Goal: Transaction & Acquisition: Purchase product/service

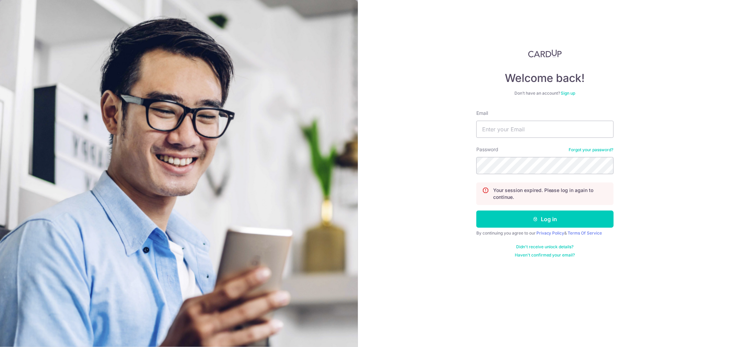
type input "clongbing@gmail.com"
click at [476, 211] on button "Log in" at bounding box center [544, 219] width 137 height 17
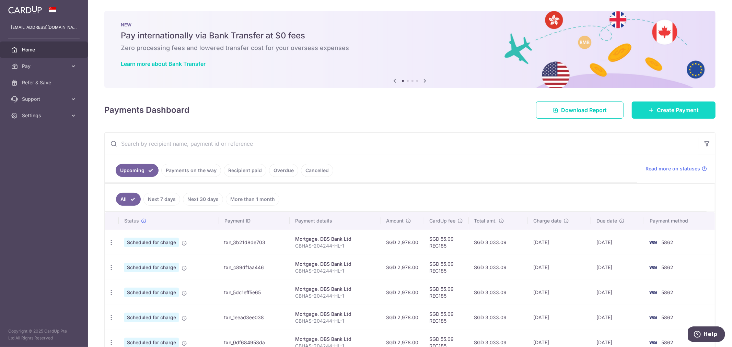
click at [656, 110] on span "Create Payment" at bounding box center [677, 110] width 42 height 8
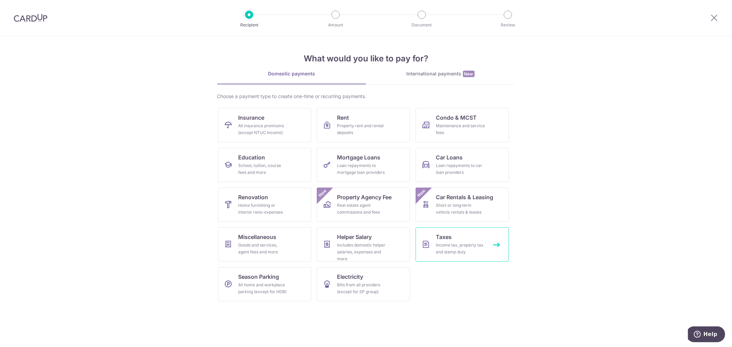
click at [454, 237] on link "Taxes Income tax, property tax and stamp duty" at bounding box center [461, 244] width 93 height 34
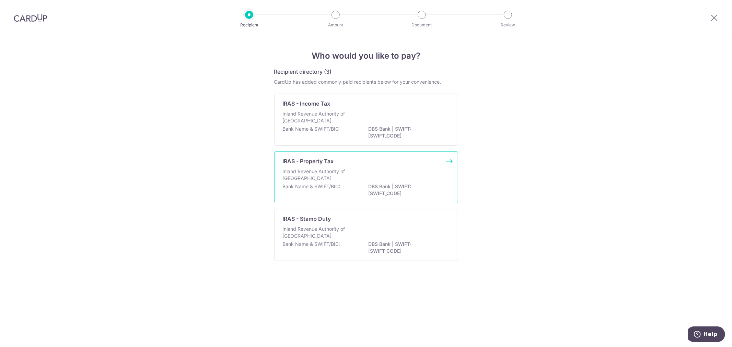
click at [412, 162] on div "IRAS - Property Tax" at bounding box center [362, 161] width 158 height 8
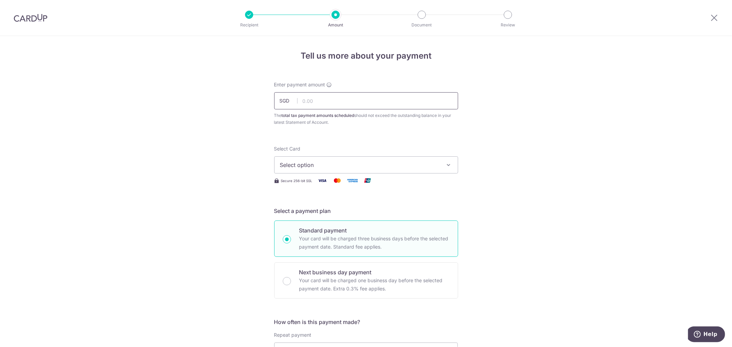
click at [365, 104] on input "text" at bounding box center [366, 100] width 184 height 17
type input "714.83"
click at [417, 124] on div "The total tax payment amounts scheduled should not exceed the outstanding balan…" at bounding box center [366, 119] width 184 height 14
click at [395, 155] on div "Select Card Select option Add credit card Your Cards **** 5862" at bounding box center [366, 159] width 184 height 28
click at [383, 165] on span "Select option" at bounding box center [360, 165] width 160 height 8
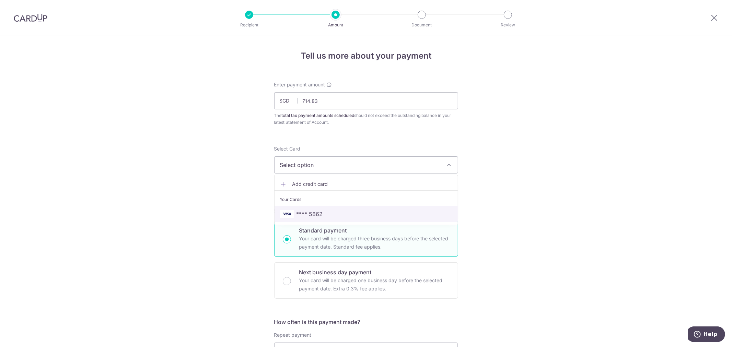
drag, startPoint x: 354, startPoint y: 214, endPoint x: 392, endPoint y: 206, distance: 39.0
click at [354, 214] on span "**** 5862" at bounding box center [366, 214] width 172 height 8
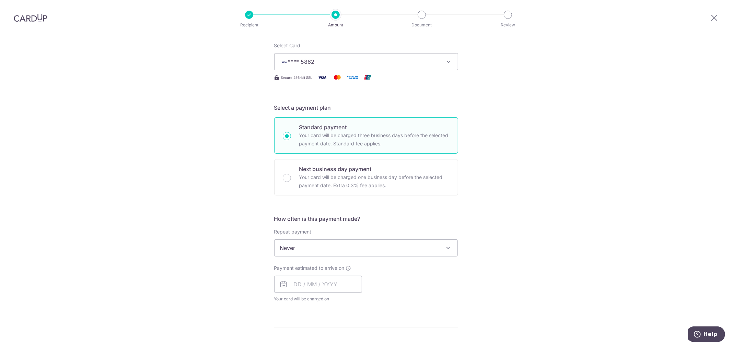
scroll to position [114, 0]
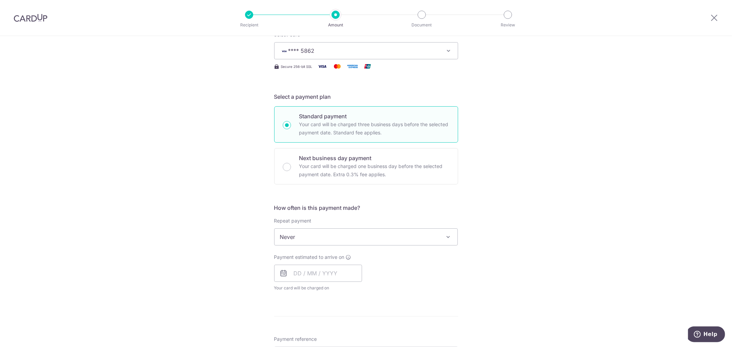
click at [375, 235] on span "Never" at bounding box center [365, 237] width 183 height 16
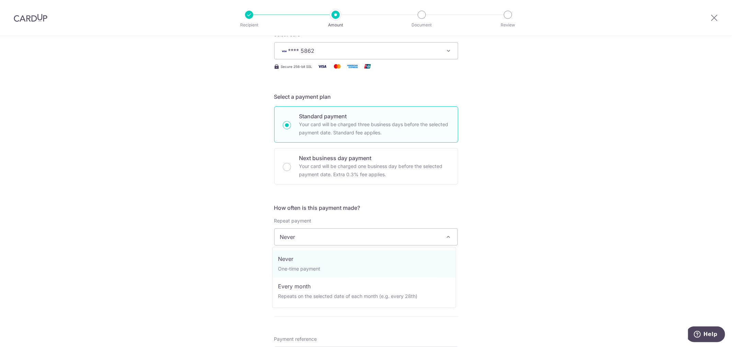
click at [504, 239] on div "Tell us more about your payment Enter payment amount SGD 714.83 714.83 The tota…" at bounding box center [366, 240] width 732 height 637
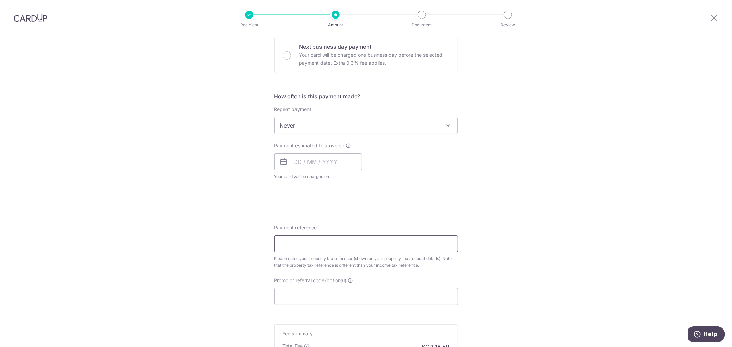
scroll to position [228, 0]
click at [311, 156] on input "text" at bounding box center [318, 159] width 88 height 17
click at [284, 220] on table "Sun Mon Tue Wed Thu Fri Sat 1 2 3 4 5 6 7 8 9 10 11 12 13 14 15 16 17 18 19 20 …" at bounding box center [329, 228] width 96 height 82
click at [297, 221] on link "8" at bounding box center [301, 221] width 11 height 11
type input "[DATE]"
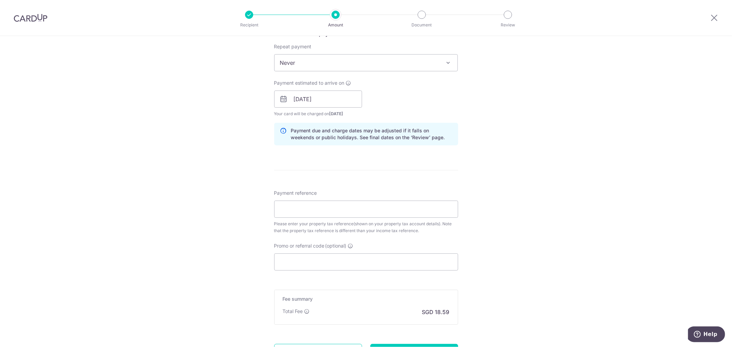
scroll to position [305, 0]
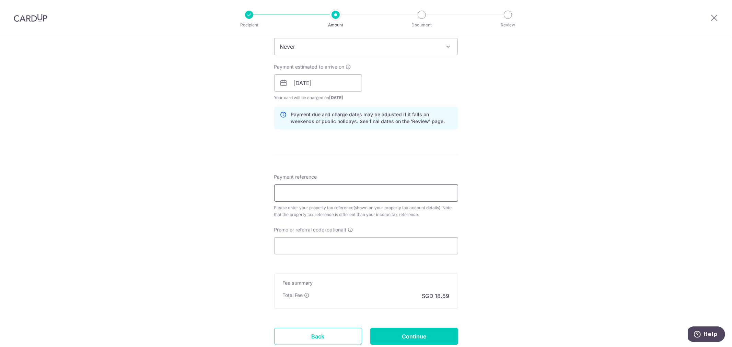
click at [357, 197] on input "Payment reference" at bounding box center [366, 193] width 184 height 17
click at [437, 215] on div "Please enter your property tax reference(shown on your property tax account det…" at bounding box center [366, 211] width 184 height 14
click at [402, 197] on input "Payment reference" at bounding box center [366, 193] width 184 height 17
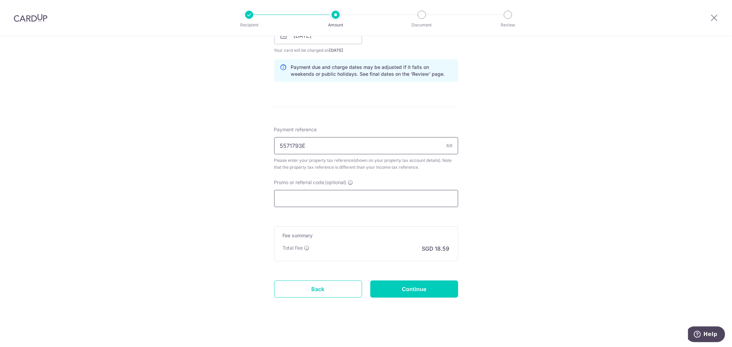
scroll to position [354, 0]
type input "5571793E"
click at [370, 195] on input "Promo or referral code (optional)" at bounding box center [366, 196] width 184 height 17
paste input "VTAX25ONE"
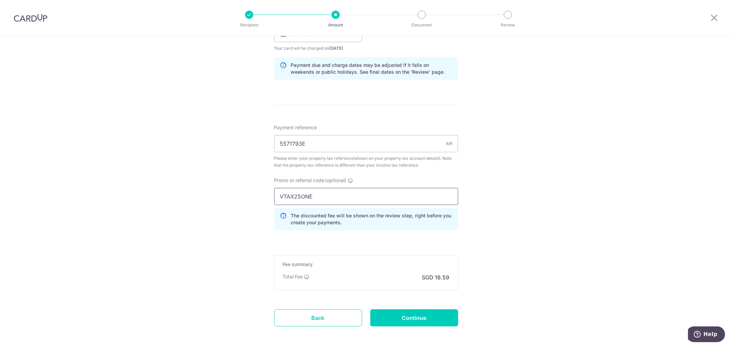
type input "VTAX25ONE"
click at [487, 211] on div "Tell us more about your payment Enter payment amount SGD 714.83 714.83 The tota…" at bounding box center [366, 30] width 732 height 696
click at [438, 315] on input "Continue" at bounding box center [414, 317] width 88 height 17
type input "Create Schedule"
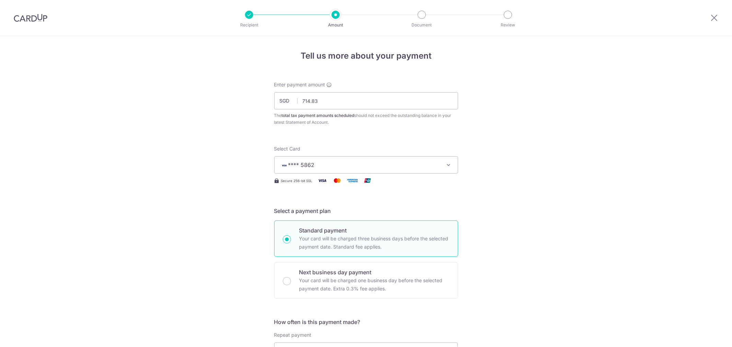
scroll to position [394, 0]
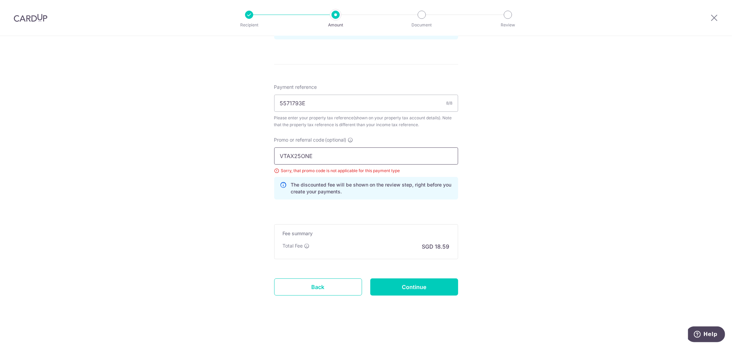
drag, startPoint x: 363, startPoint y: 159, endPoint x: 209, endPoint y: 155, distance: 154.4
paste input "SETHTAX25R"
type input "SETHTAX25R"
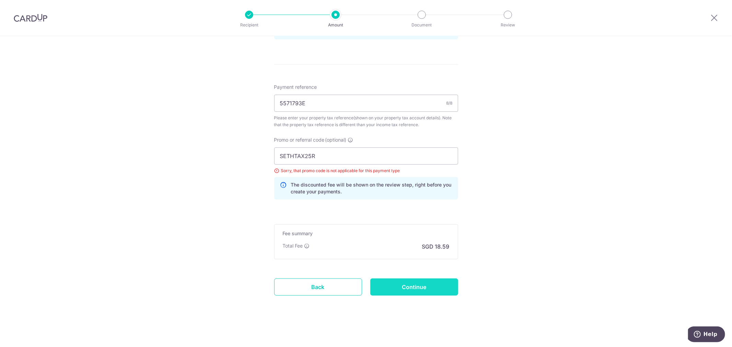
click at [436, 287] on input "Continue" at bounding box center [414, 286] width 88 height 17
type input "Update Schedule"
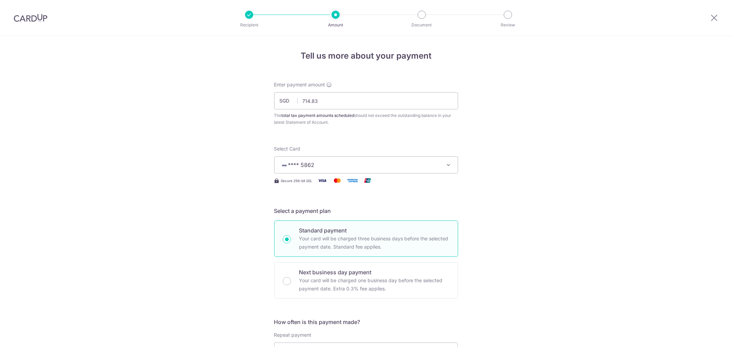
scroll to position [394, 0]
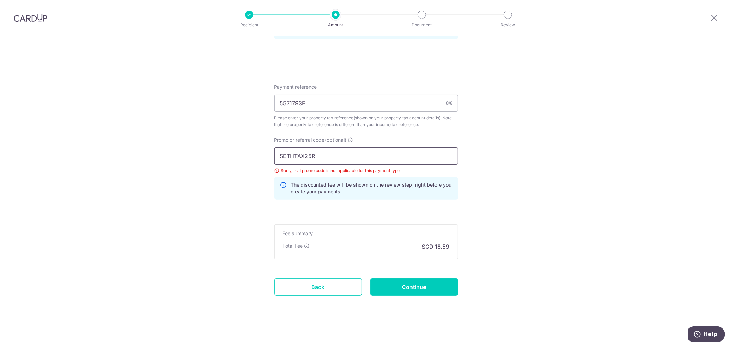
drag, startPoint x: 406, startPoint y: 159, endPoint x: 196, endPoint y: 160, distance: 209.9
type input "rec185"
click at [423, 287] on input "Continue" at bounding box center [414, 286] width 88 height 17
type input "Update Schedule"
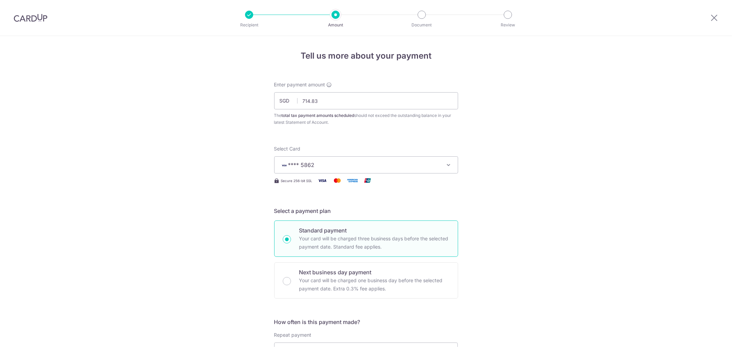
scroll to position [394, 0]
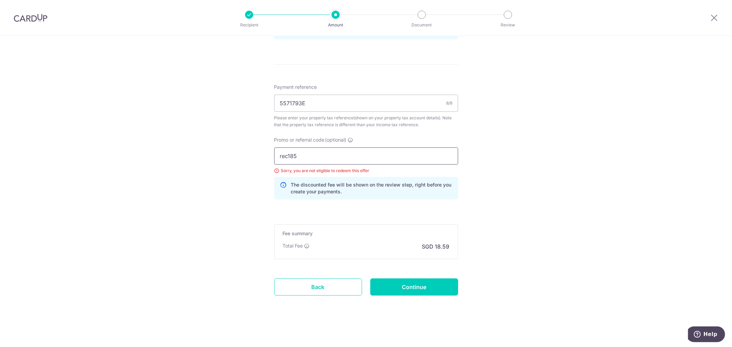
drag, startPoint x: 297, startPoint y: 161, endPoint x: 207, endPoint y: 153, distance: 90.6
type input "milelion"
click button "Add Card" at bounding box center [0, 0] width 0 height 0
click at [398, 288] on input "Continue" at bounding box center [414, 286] width 88 height 17
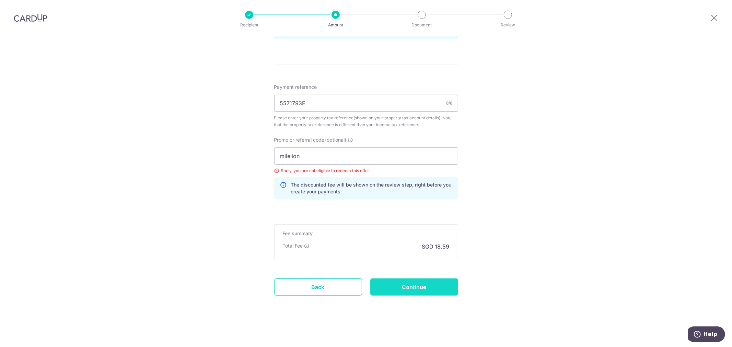
type input "Update Schedule"
drag, startPoint x: 324, startPoint y: 159, endPoint x: 152, endPoint y: 163, distance: 171.9
type input "off225"
click button "Add Card" at bounding box center [0, 0] width 0 height 0
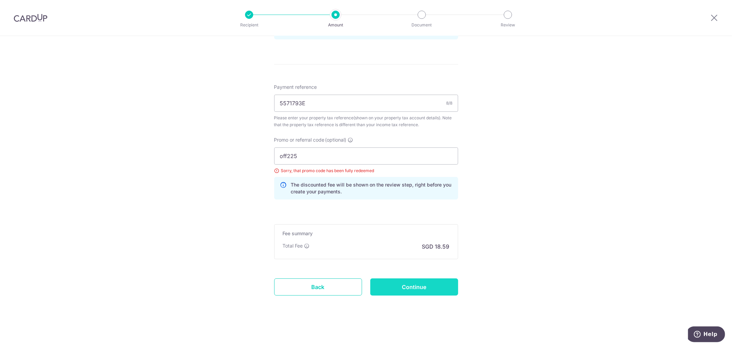
click at [393, 290] on input "Continue" at bounding box center [414, 286] width 88 height 17
type input "Update Schedule"
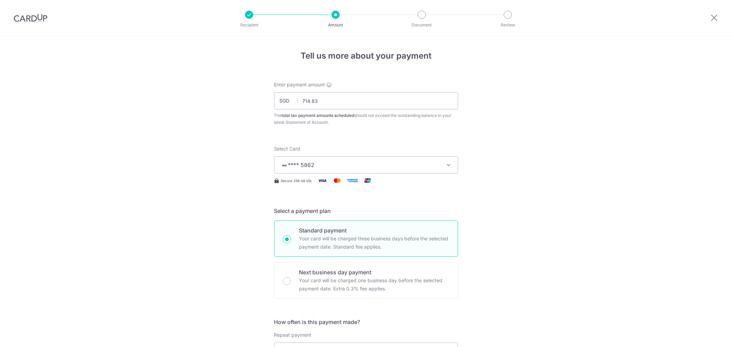
scroll to position [394, 0]
